Goal: Task Accomplishment & Management: Use online tool/utility

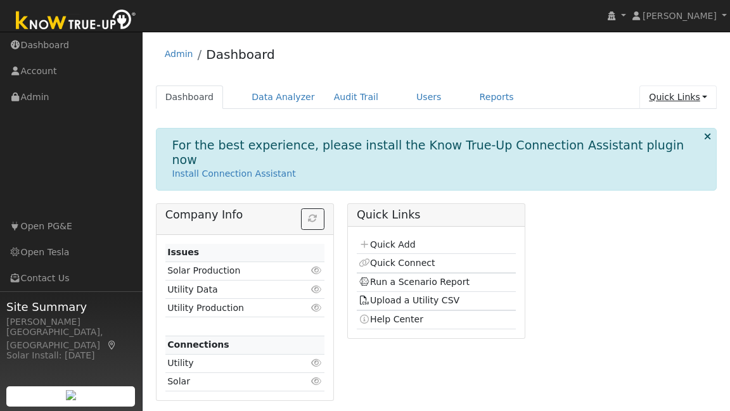
click at [682, 99] on link "Quick Links" at bounding box center [677, 97] width 77 height 23
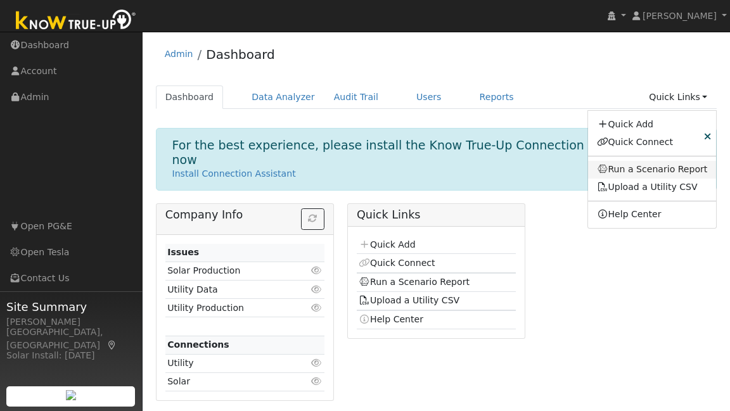
click at [645, 165] on link "Run a Scenario Report" at bounding box center [652, 170] width 129 height 18
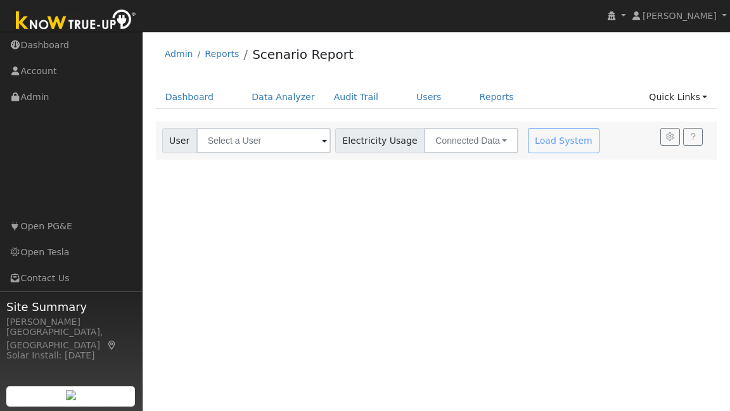
click at [322, 143] on span at bounding box center [324, 141] width 5 height 15
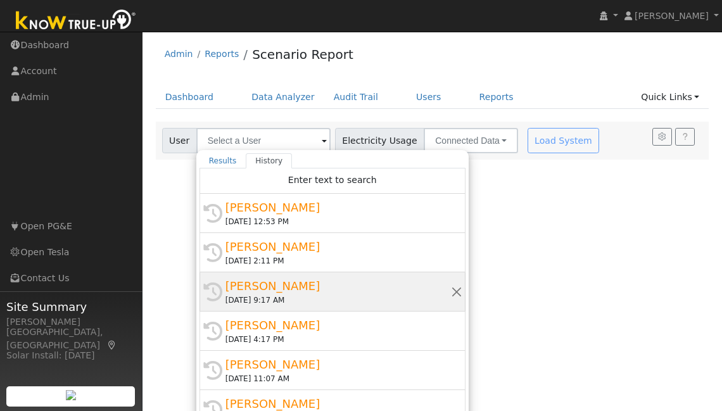
click at [324, 284] on div "Erik Gracer" at bounding box center [339, 285] width 226 height 17
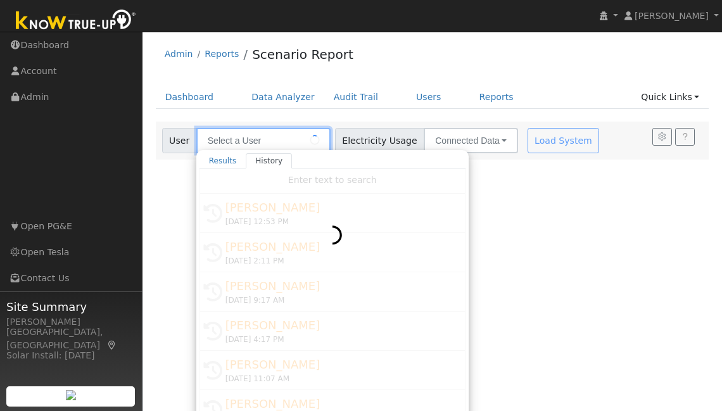
type input "Erik Gracer"
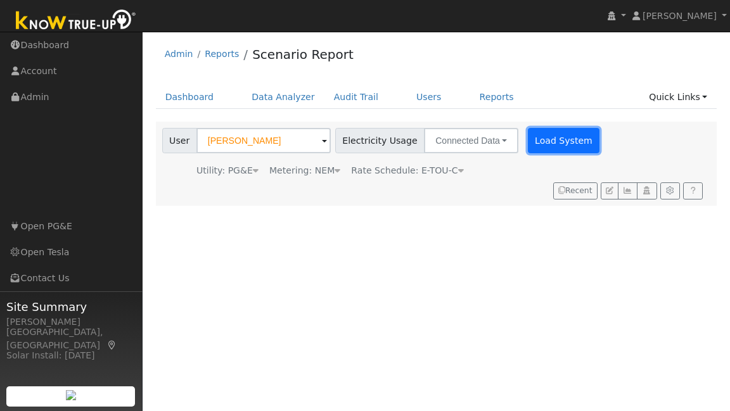
click at [554, 147] on button "Load System" at bounding box center [564, 140] width 72 height 25
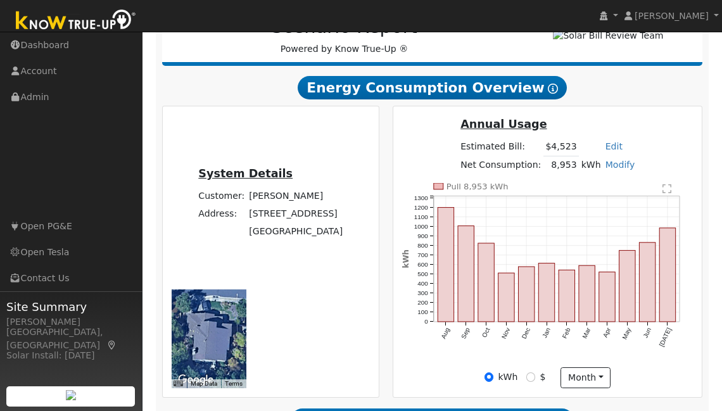
scroll to position [221, 0]
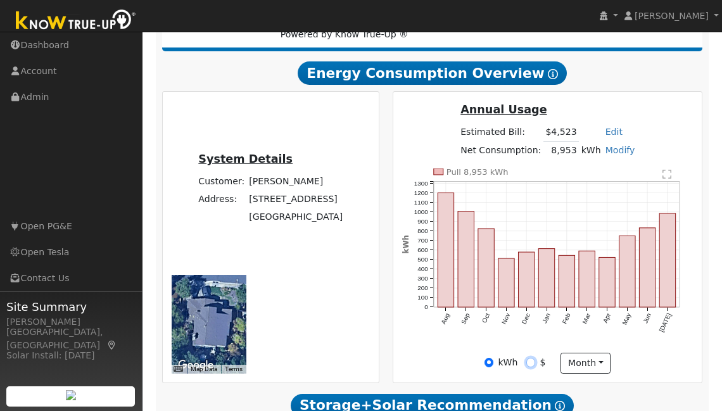
click at [533, 364] on input "$" at bounding box center [530, 362] width 9 height 9
radio input "true"
radio input "false"
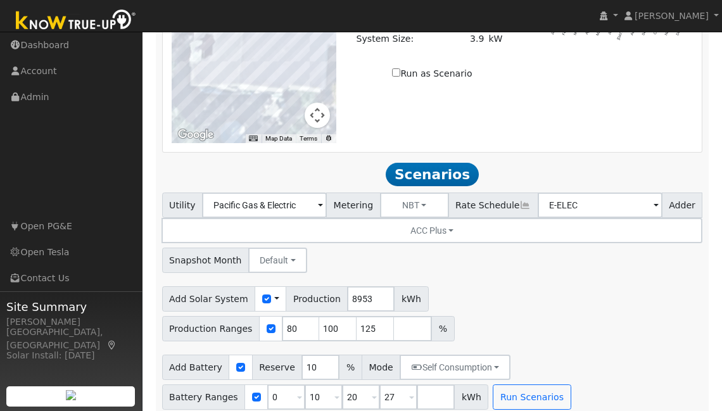
scroll to position [1045, 0]
click at [354, 386] on input "20" at bounding box center [361, 396] width 38 height 25
drag, startPoint x: 319, startPoint y: 386, endPoint x: 277, endPoint y: 387, distance: 41.2
click at [277, 387] on div "Battery Ranges 0 Overrides Reserve % Mode None None Self Consumption Peak Savin…" at bounding box center [325, 396] width 327 height 25
type input "13.5"
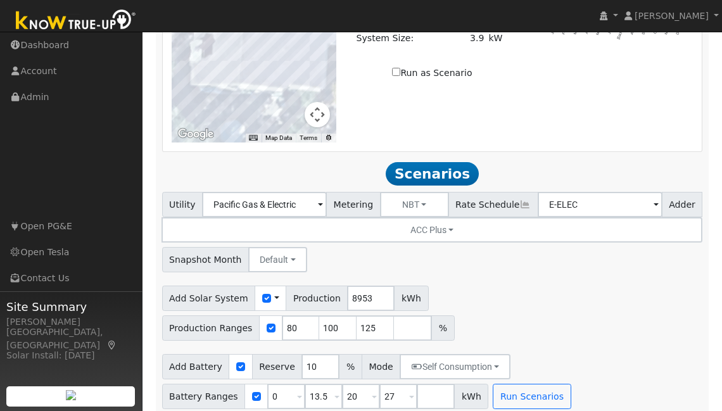
click at [507, 316] on div "Add Solar System Use CSV Data Production 8953 kWh Production Ranges 80 100 125 %" at bounding box center [432, 311] width 545 height 60
click at [333, 319] on input "100" at bounding box center [338, 327] width 38 height 25
type input "106"
drag, startPoint x: 290, startPoint y: 320, endPoint x: 277, endPoint y: 315, distance: 13.4
click at [282, 315] on input "80" at bounding box center [301, 327] width 38 height 25
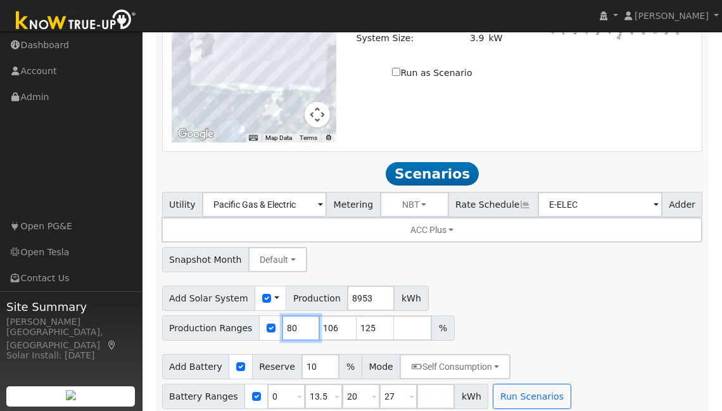
type input "106"
type input "125"
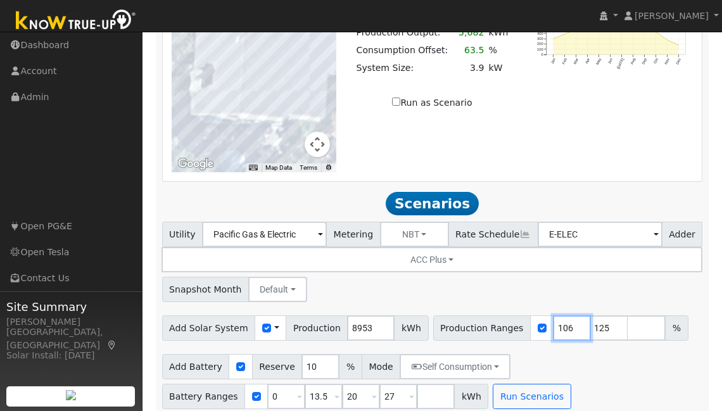
type input "106"
click at [628, 319] on input "number" at bounding box center [647, 327] width 38 height 25
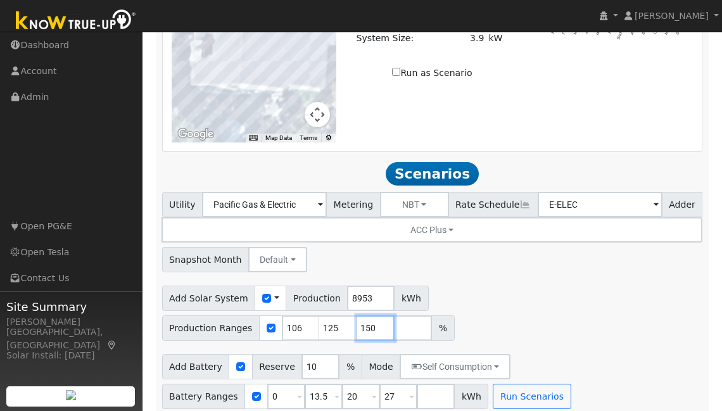
scroll to position [1045, 0]
type input "150"
click at [521, 384] on button "Run Scenarios" at bounding box center [532, 396] width 78 height 25
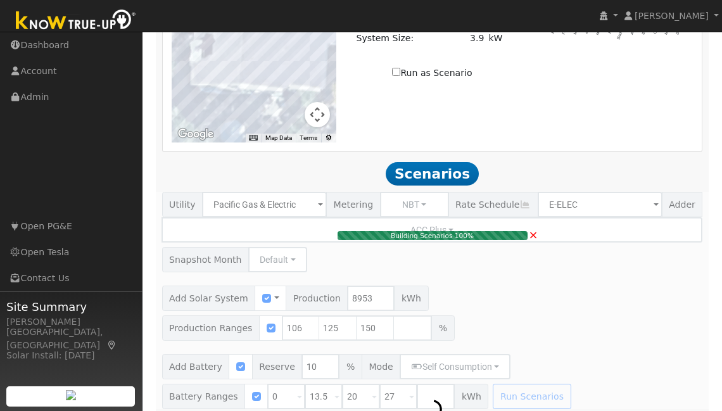
type input "6.3"
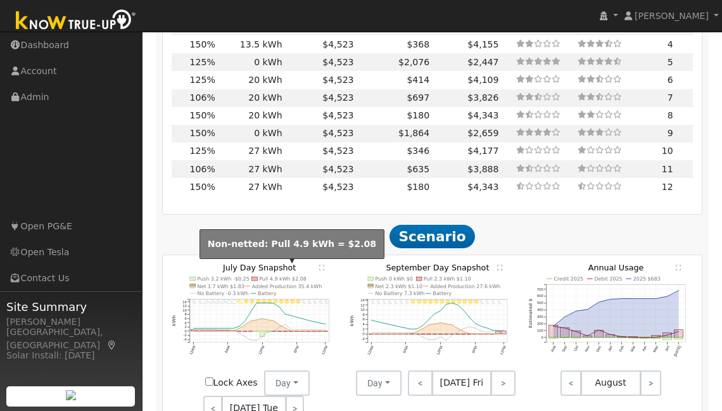
scroll to position [1552, 0]
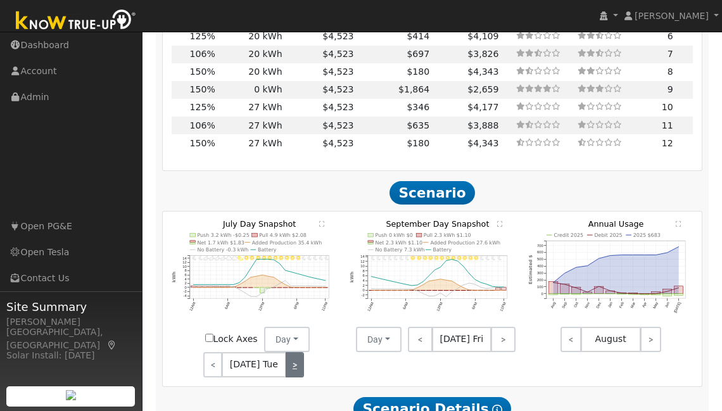
click at [293, 354] on link ">" at bounding box center [295, 364] width 19 height 25
click at [293, 354] on link ">" at bounding box center [296, 364] width 17 height 25
click at [293, 354] on link ">" at bounding box center [295, 364] width 18 height 25
click at [293, 354] on link ">" at bounding box center [293, 364] width 21 height 25
click at [293, 354] on link ">" at bounding box center [294, 364] width 19 height 25
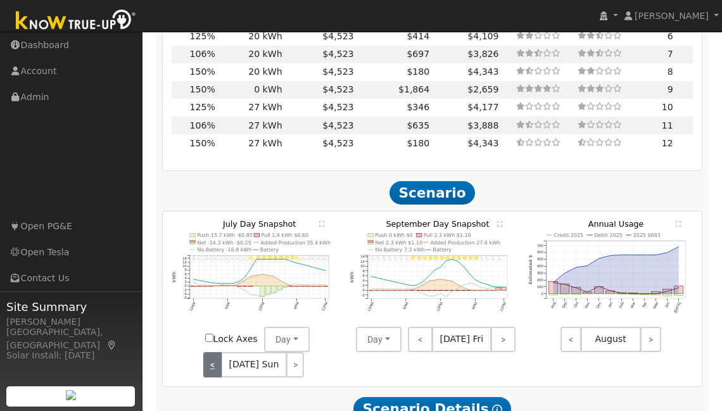
click at [215, 352] on link "<" at bounding box center [212, 364] width 18 height 25
click at [293, 354] on link ">" at bounding box center [294, 364] width 19 height 25
click at [293, 354] on link ">" at bounding box center [295, 364] width 18 height 25
click at [293, 354] on link ">" at bounding box center [295, 364] width 17 height 25
click at [293, 354] on link ">" at bounding box center [295, 364] width 19 height 25
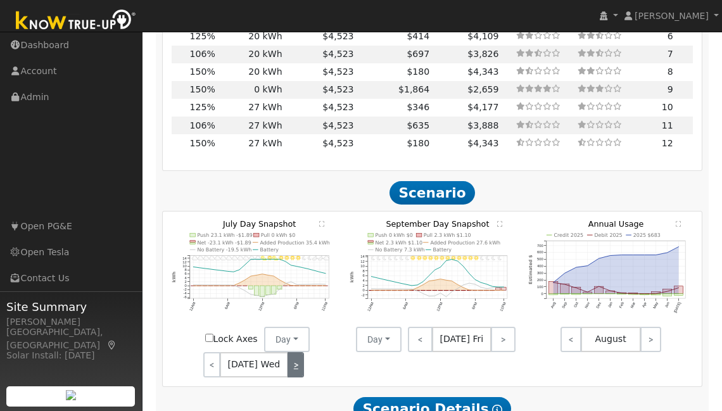
click at [293, 354] on link ">" at bounding box center [296, 364] width 17 height 25
click at [293, 354] on link ">" at bounding box center [295, 364] width 18 height 25
click at [293, 354] on link ">" at bounding box center [293, 364] width 21 height 25
click at [293, 354] on link ">" at bounding box center [294, 364] width 19 height 25
click at [502, 327] on link ">" at bounding box center [503, 339] width 25 height 25
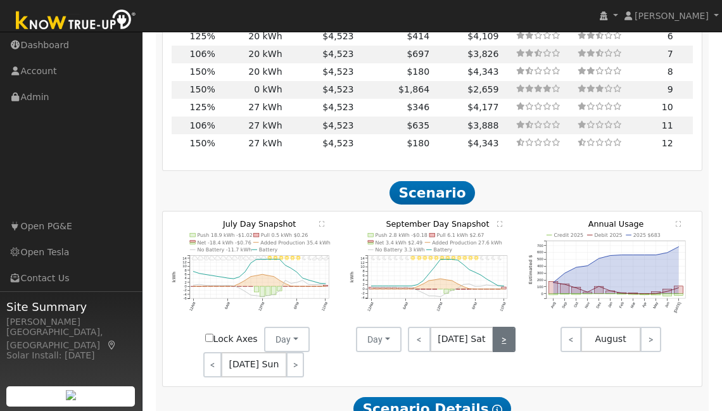
click at [502, 327] on link ">" at bounding box center [504, 339] width 23 height 25
click at [503, 328] on link ">" at bounding box center [505, 339] width 22 height 25
click at [503, 328] on link ">" at bounding box center [505, 339] width 20 height 25
click at [503, 328] on link ">" at bounding box center [504, 339] width 22 height 25
click at [503, 328] on link ">" at bounding box center [505, 339] width 20 height 25
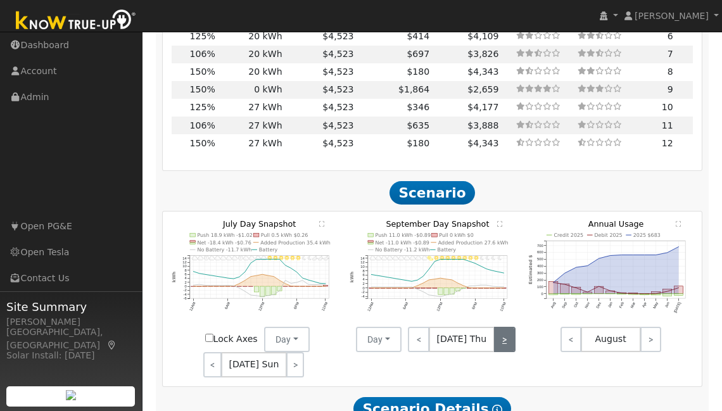
click at [503, 328] on link ">" at bounding box center [505, 339] width 22 height 25
click at [503, 328] on link ">" at bounding box center [503, 339] width 25 height 25
click at [503, 328] on link ">" at bounding box center [504, 339] width 23 height 25
click at [503, 328] on link ">" at bounding box center [505, 339] width 22 height 25
click at [503, 328] on link ">" at bounding box center [505, 339] width 20 height 25
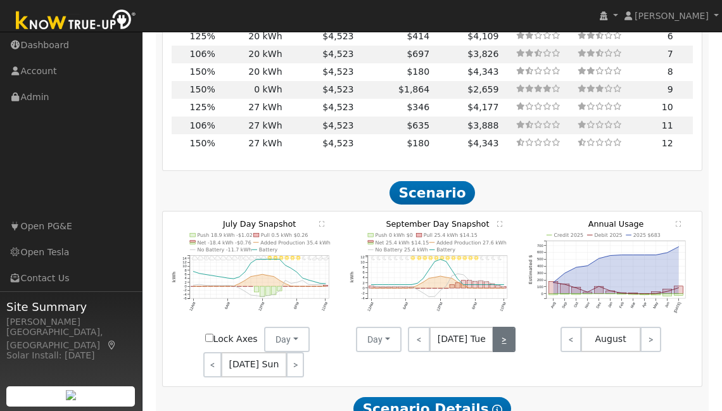
click at [503, 328] on link ">" at bounding box center [504, 339] width 22 height 25
click at [503, 328] on link ">" at bounding box center [505, 339] width 20 height 25
click at [503, 328] on link ">" at bounding box center [505, 339] width 22 height 25
click at [504, 328] on link ">" at bounding box center [503, 339] width 25 height 25
click at [504, 328] on link ">" at bounding box center [504, 339] width 23 height 25
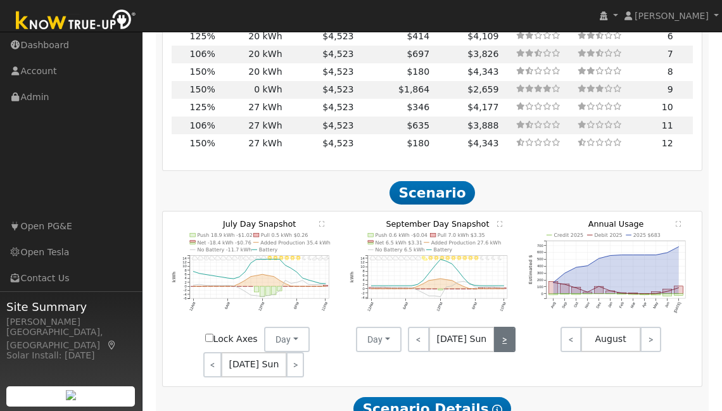
click at [501, 329] on link ">" at bounding box center [505, 339] width 22 height 25
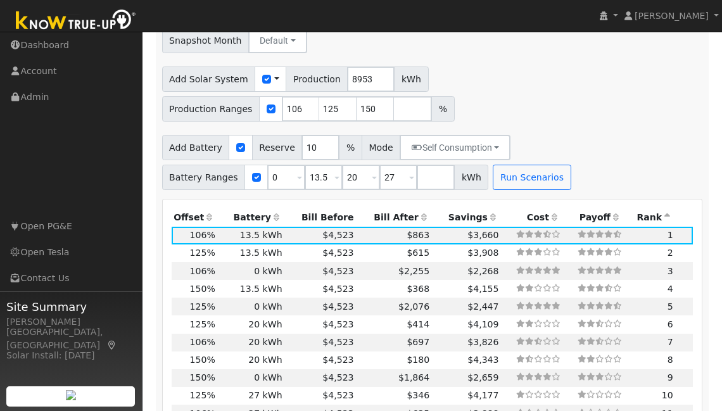
scroll to position [1263, 0]
